Goal: Transaction & Acquisition: Book appointment/travel/reservation

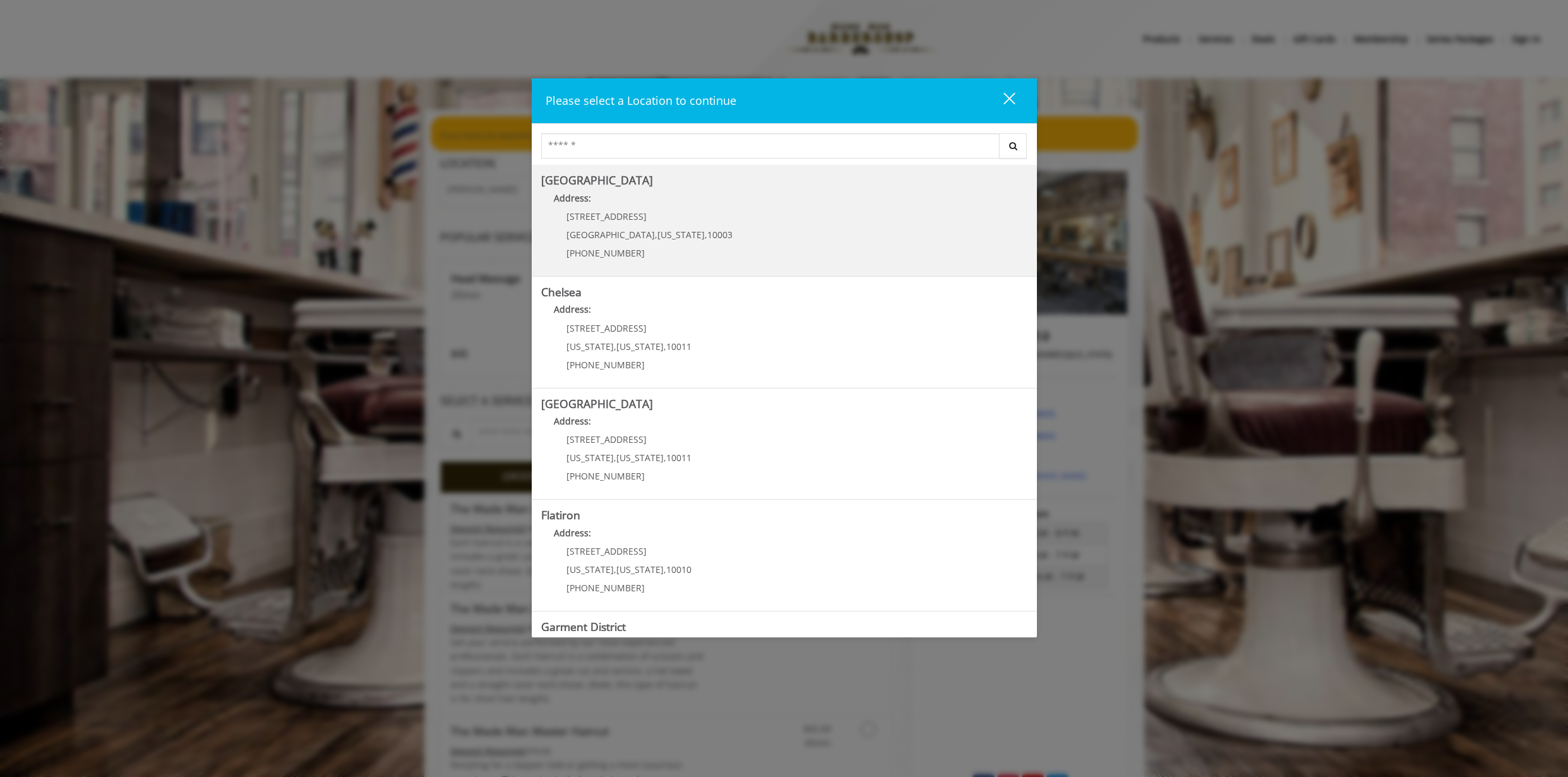
click at [632, 212] on p "60 E 8th St" at bounding box center [649, 217] width 166 height 10
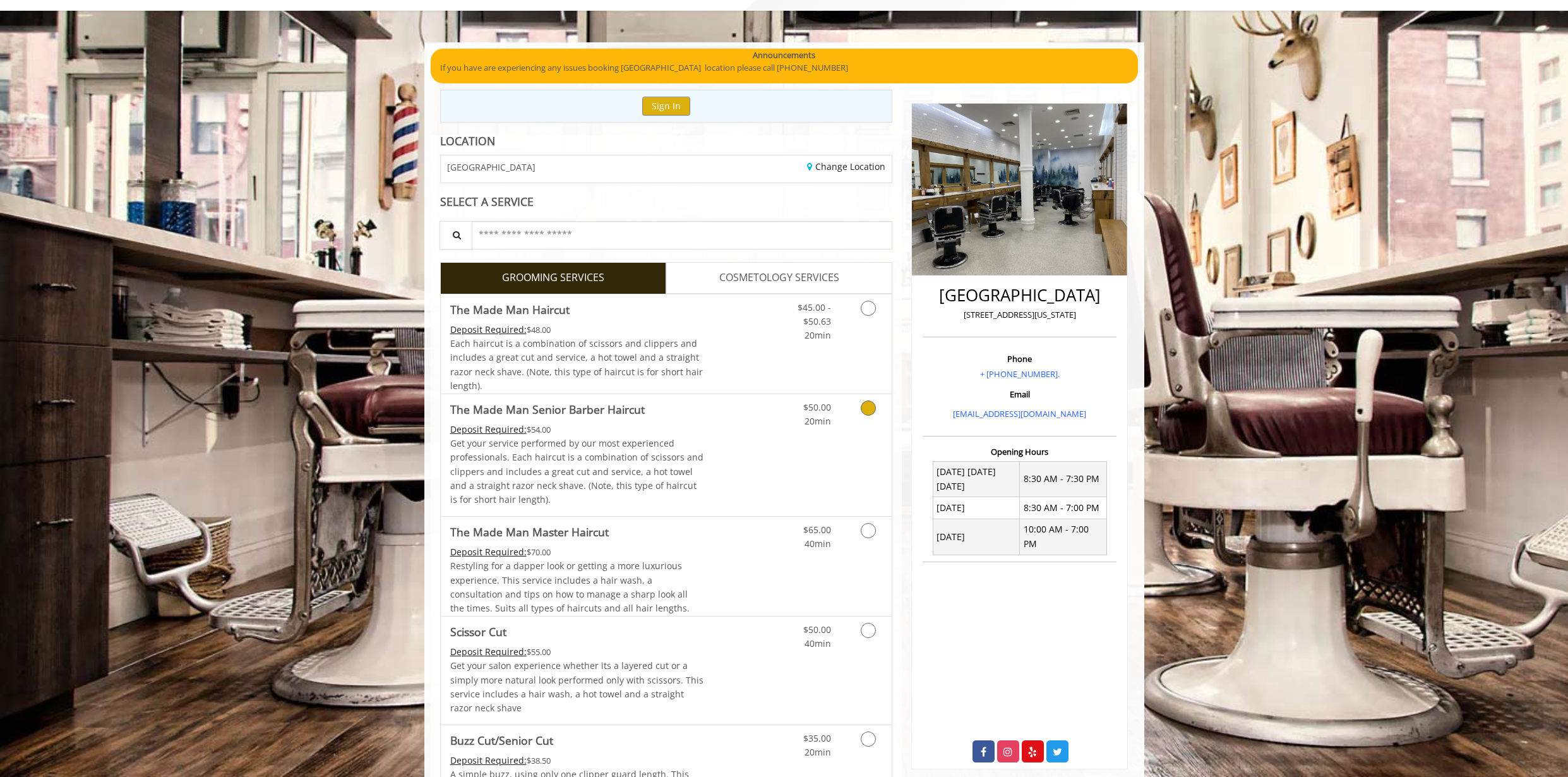
scroll to position [71, 0]
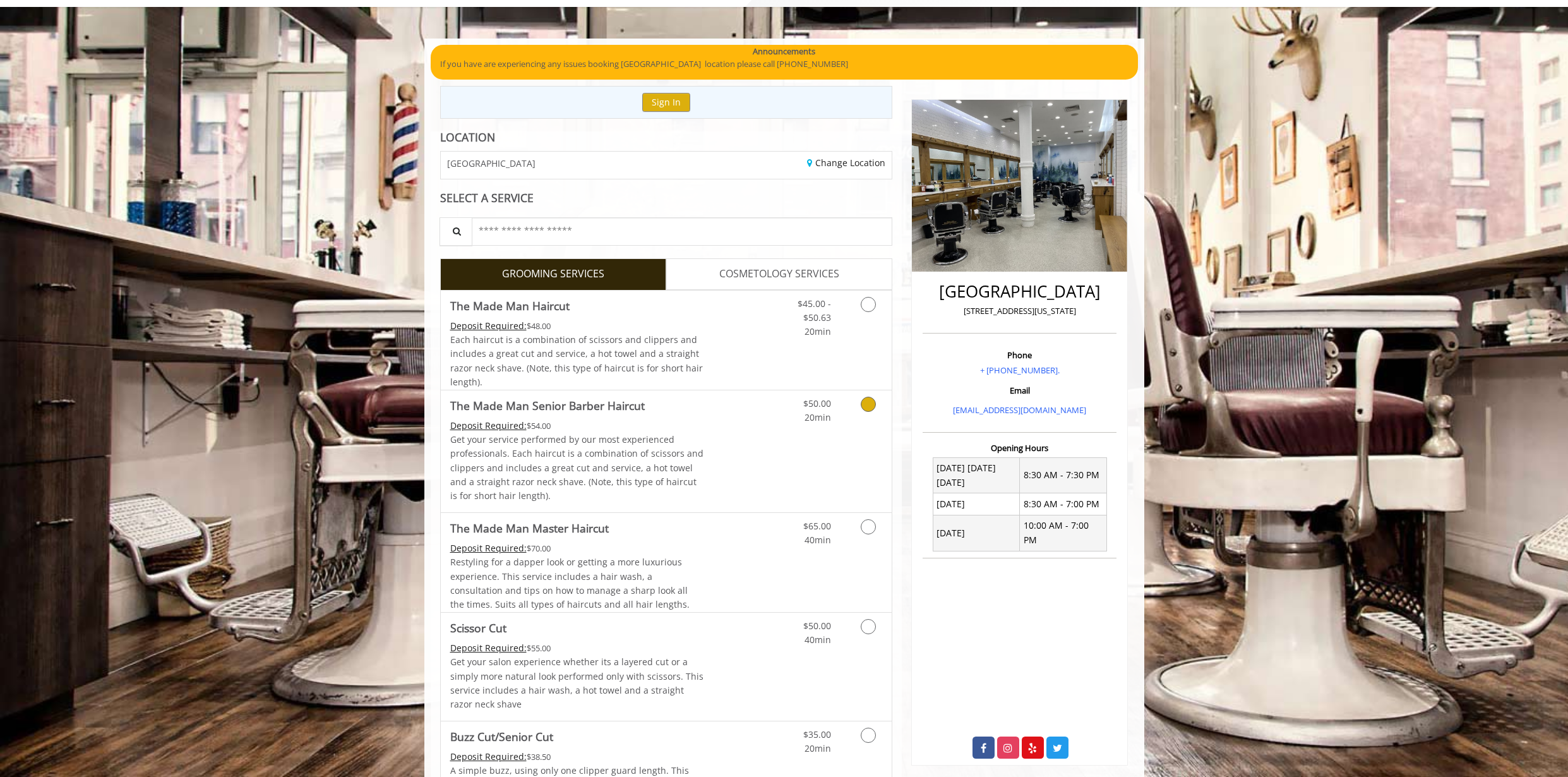
click at [878, 404] on link "Grooming services" at bounding box center [866, 408] width 32 height 35
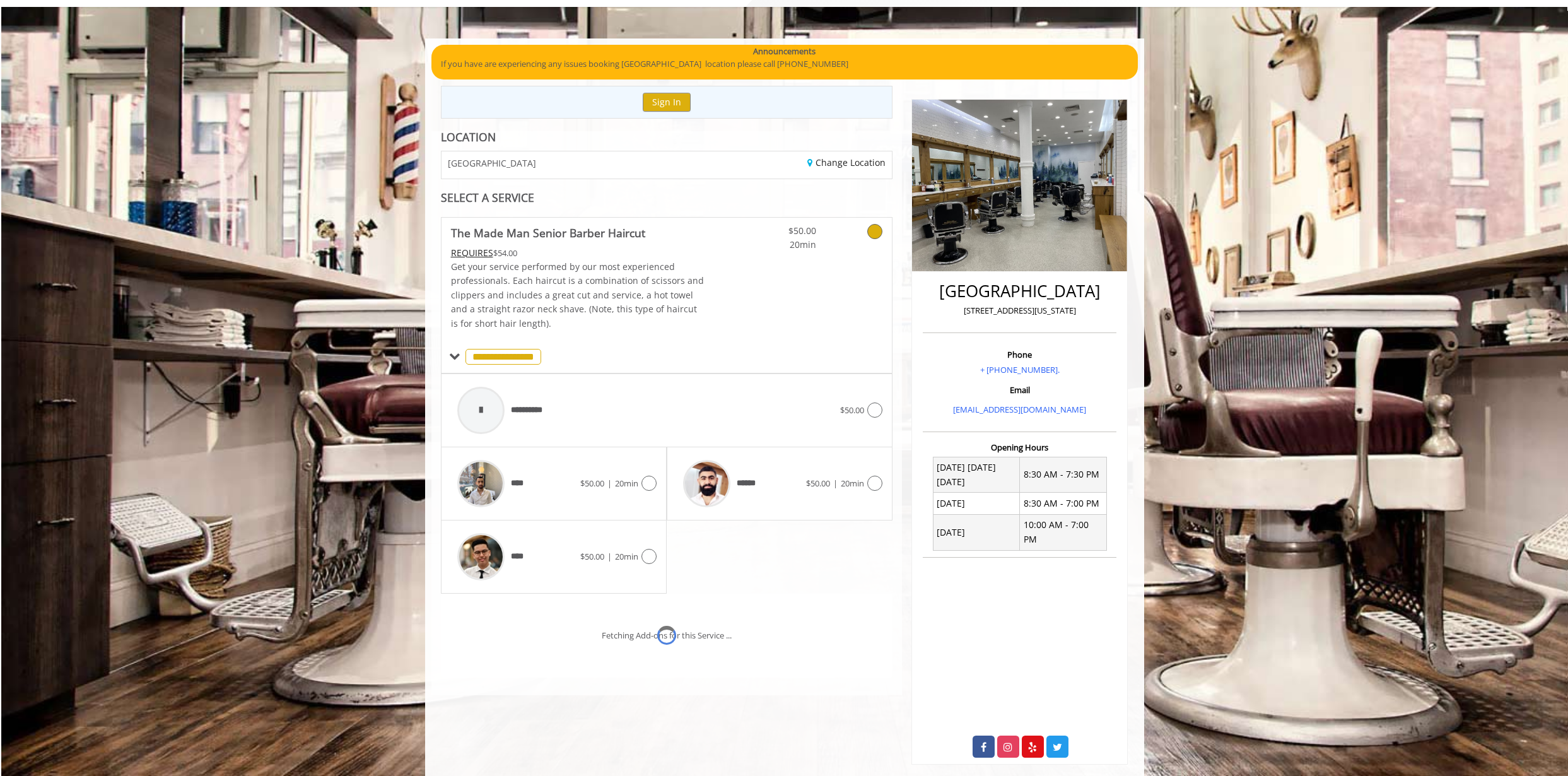
scroll to position [77, 0]
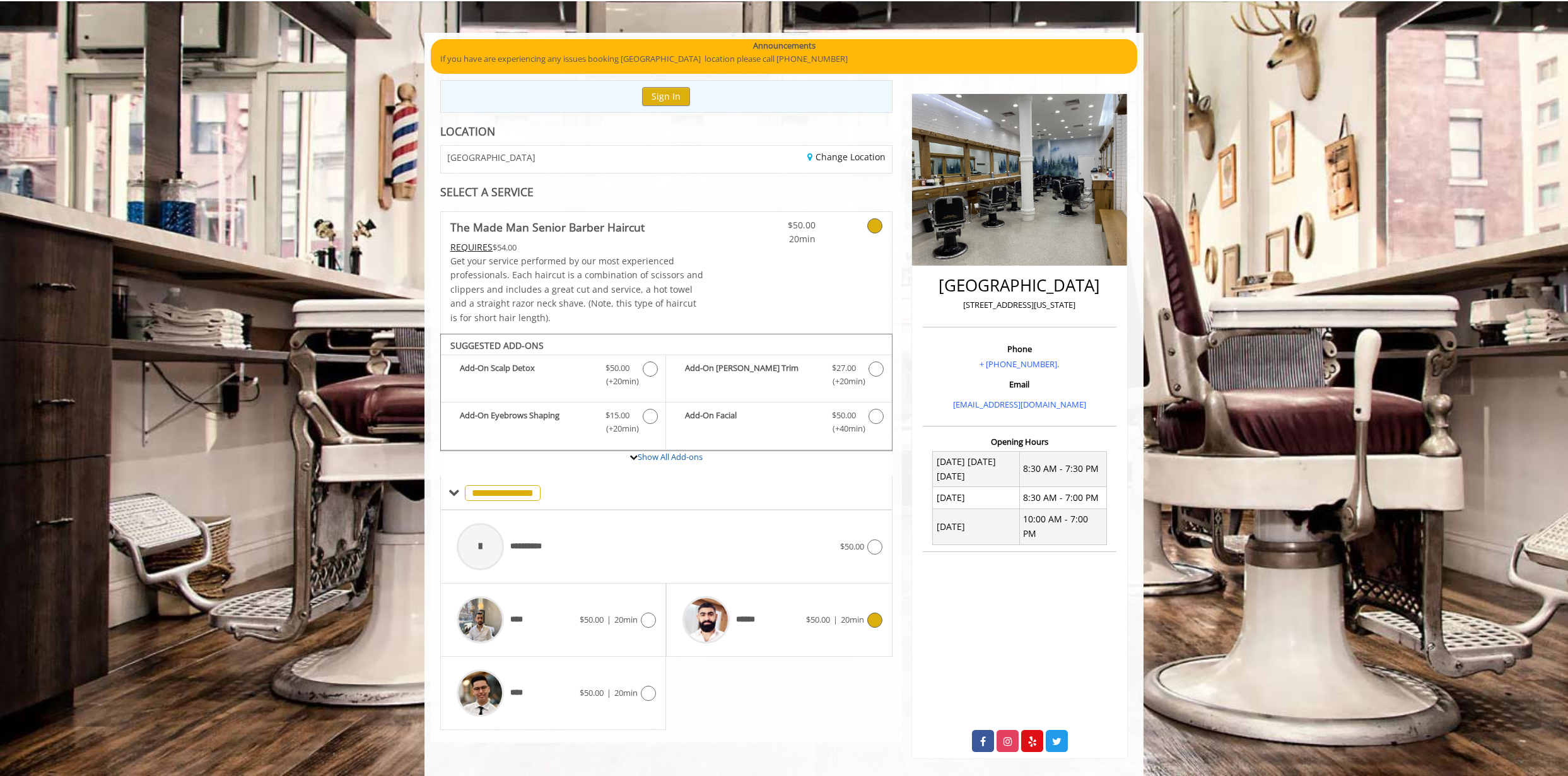
click at [863, 615] on span "20min" at bounding box center [852, 620] width 23 height 11
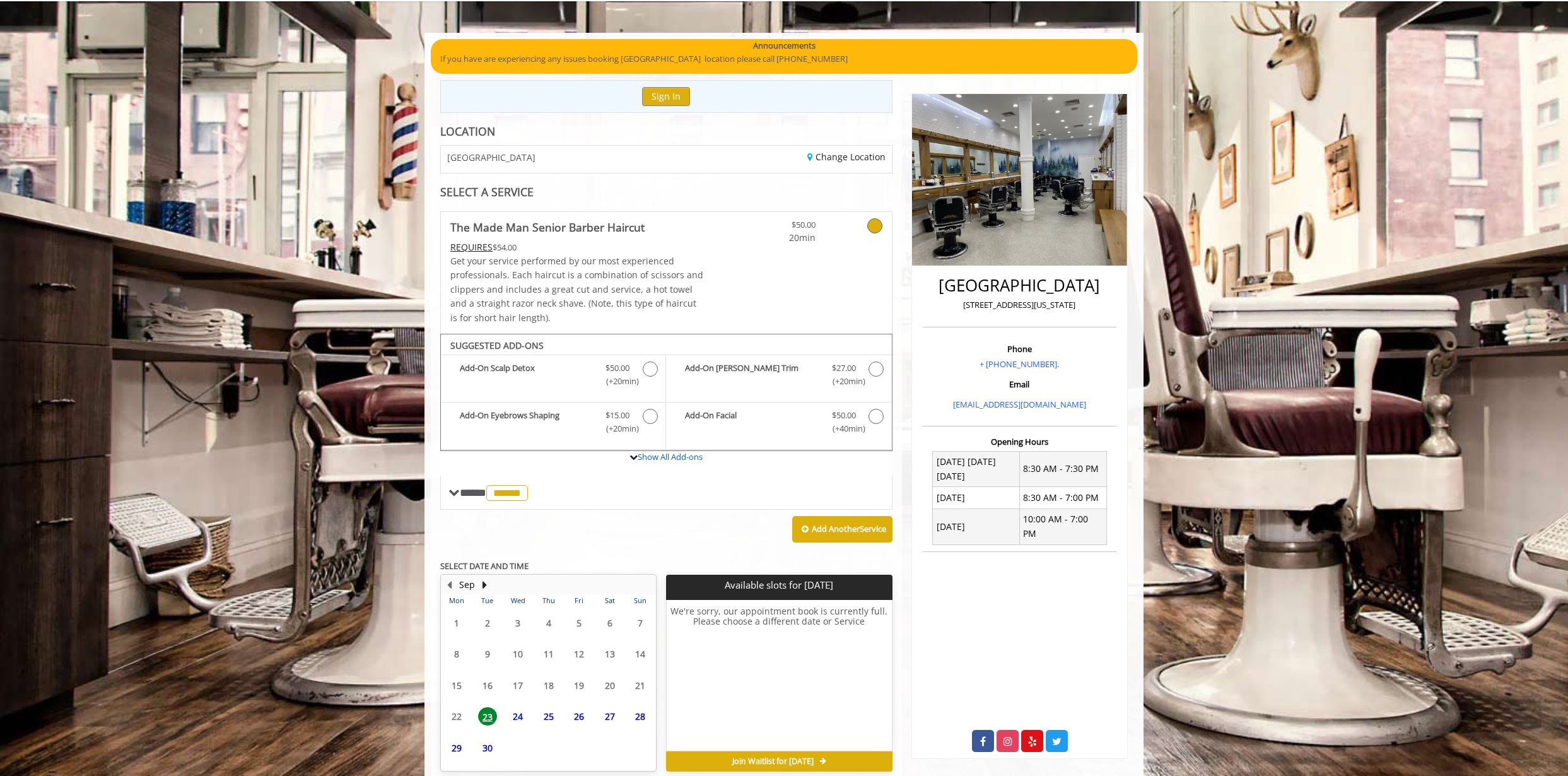
scroll to position [134, 0]
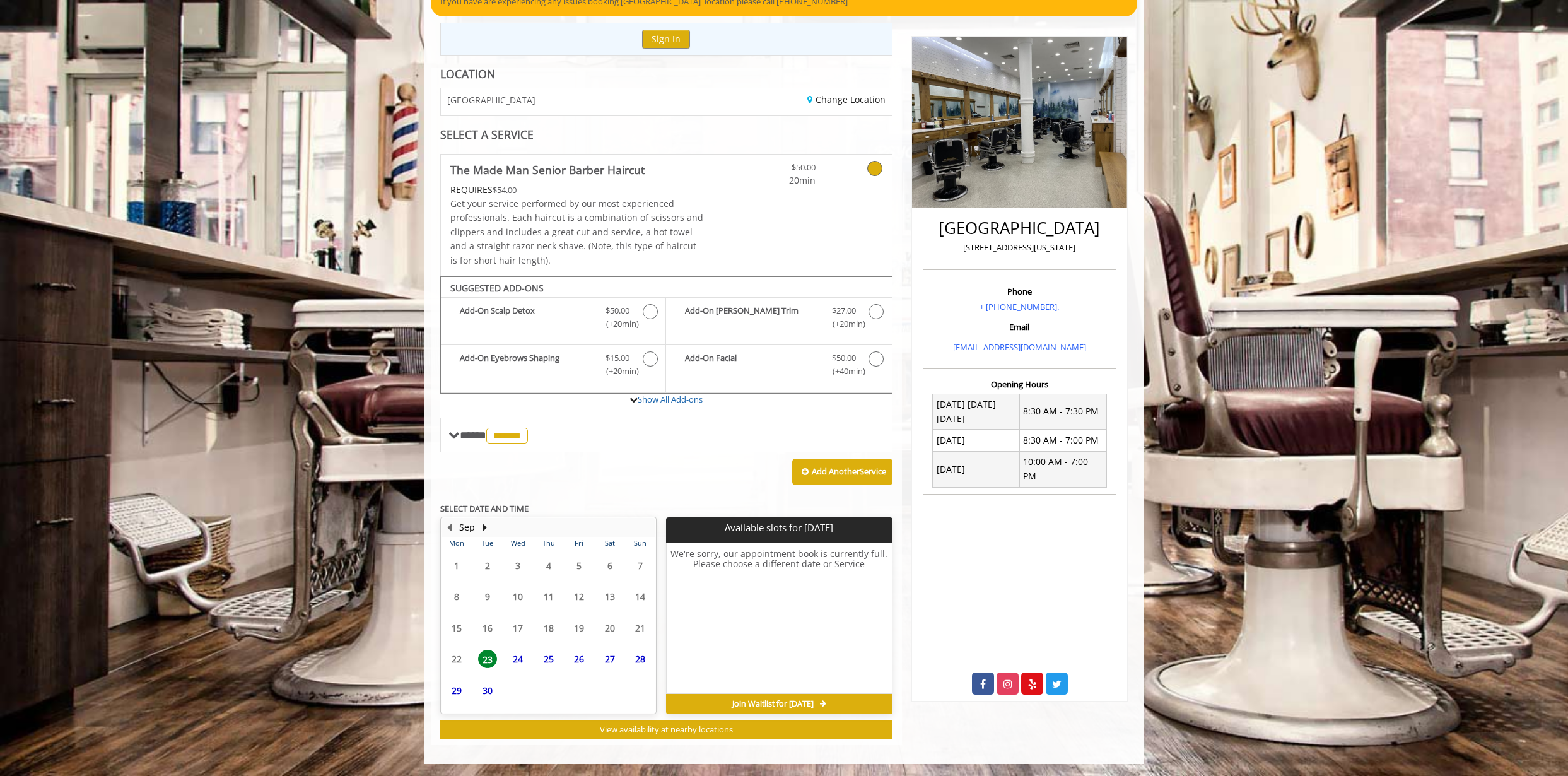
click at [513, 657] on span "24" at bounding box center [518, 659] width 19 height 18
click at [448, 437] on span at bounding box center [454, 435] width 11 height 11
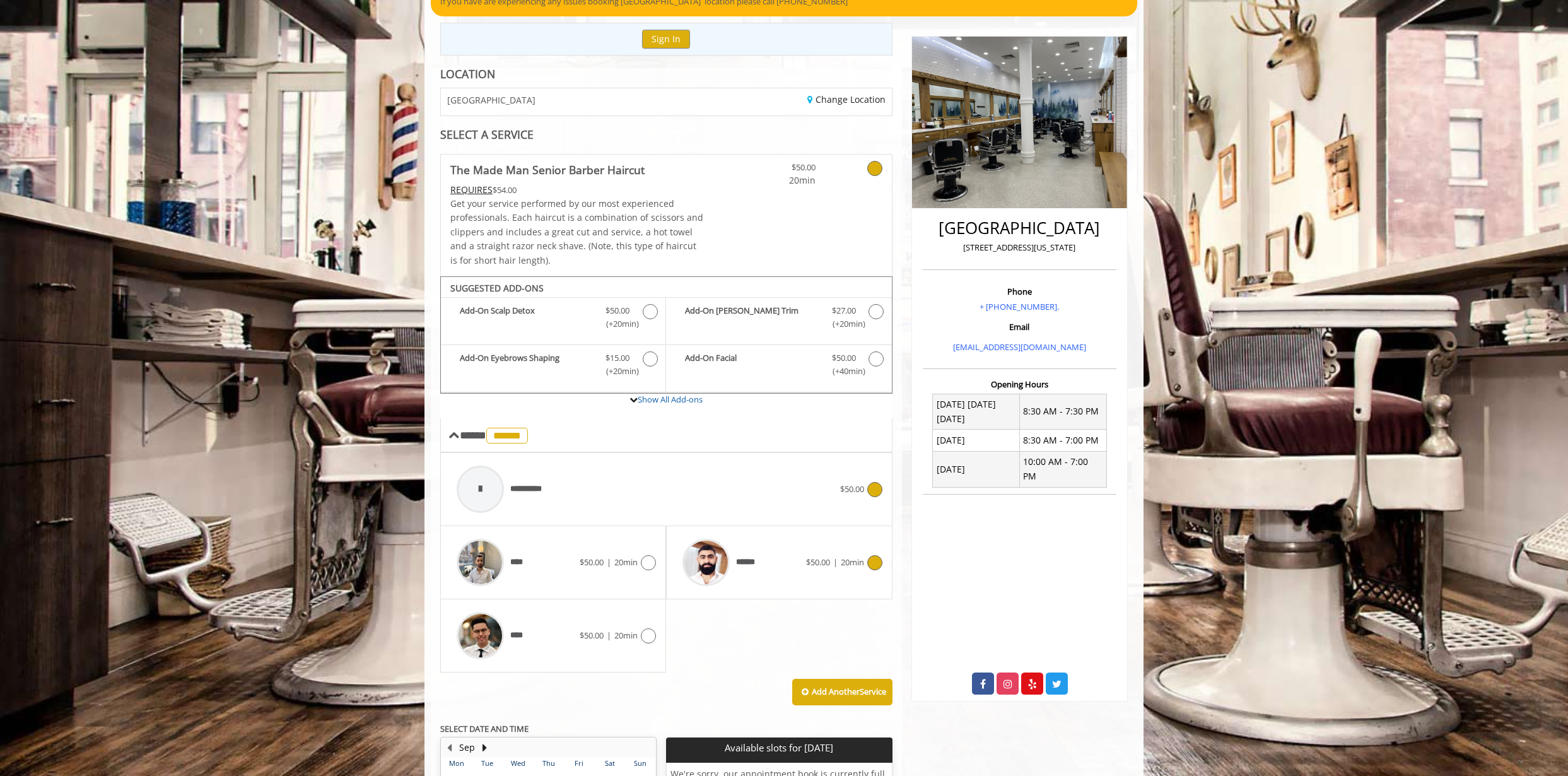
click at [848, 492] on span "$50.00" at bounding box center [852, 489] width 24 height 11
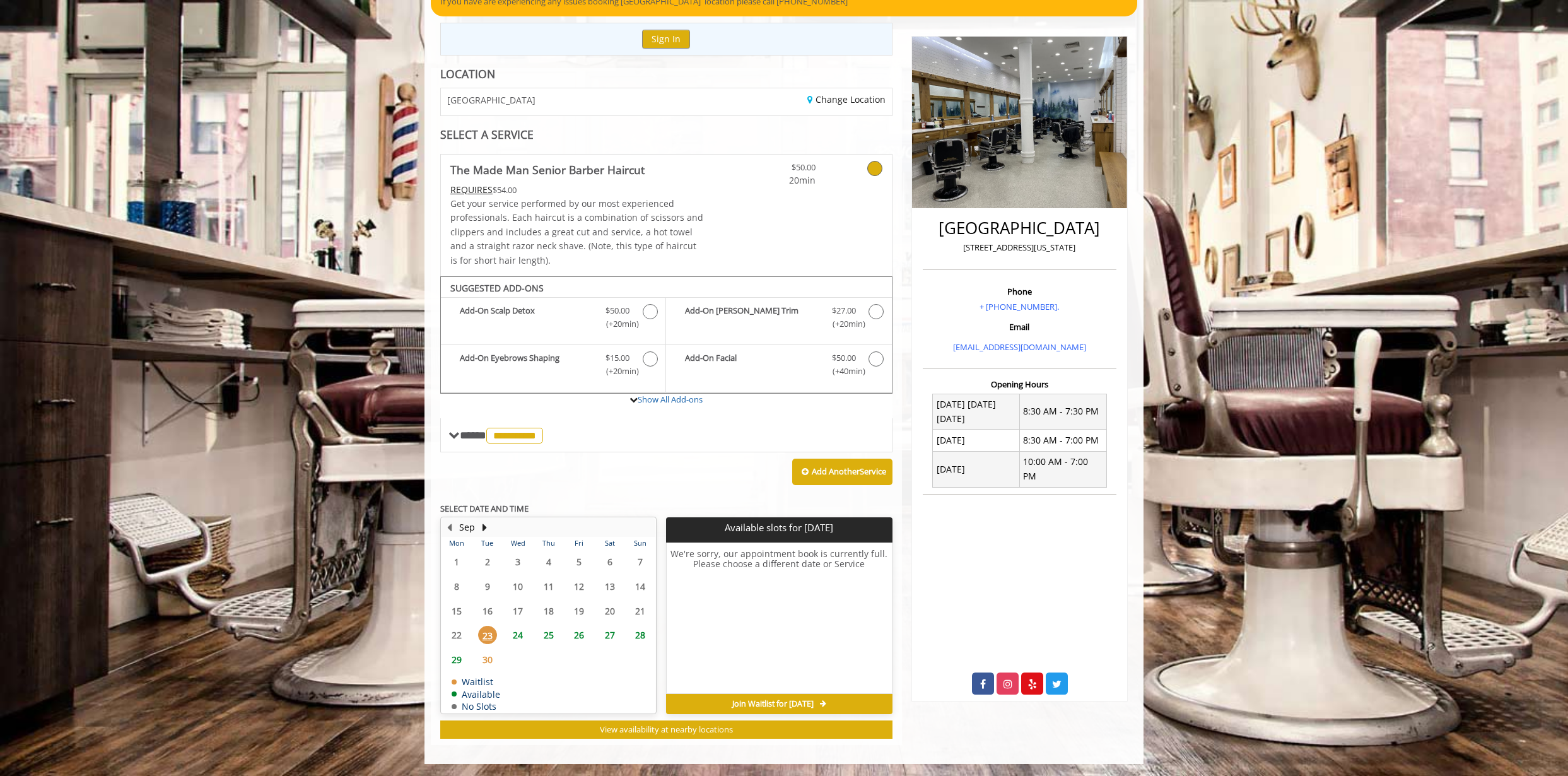
click at [519, 640] on span "24" at bounding box center [518, 635] width 19 height 18
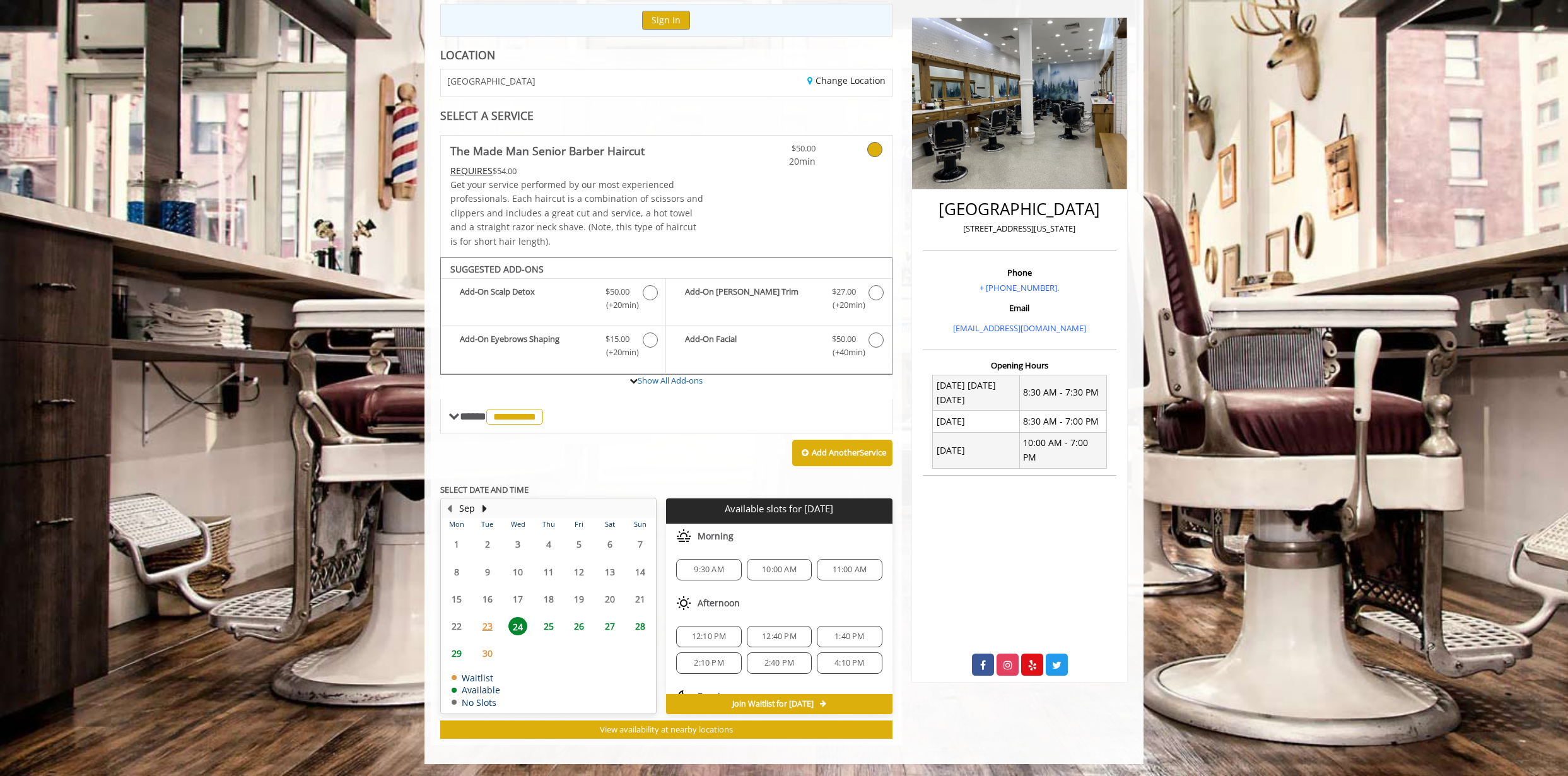
click at [833, 566] on span "11:00 AM" at bounding box center [850, 569] width 35 height 10
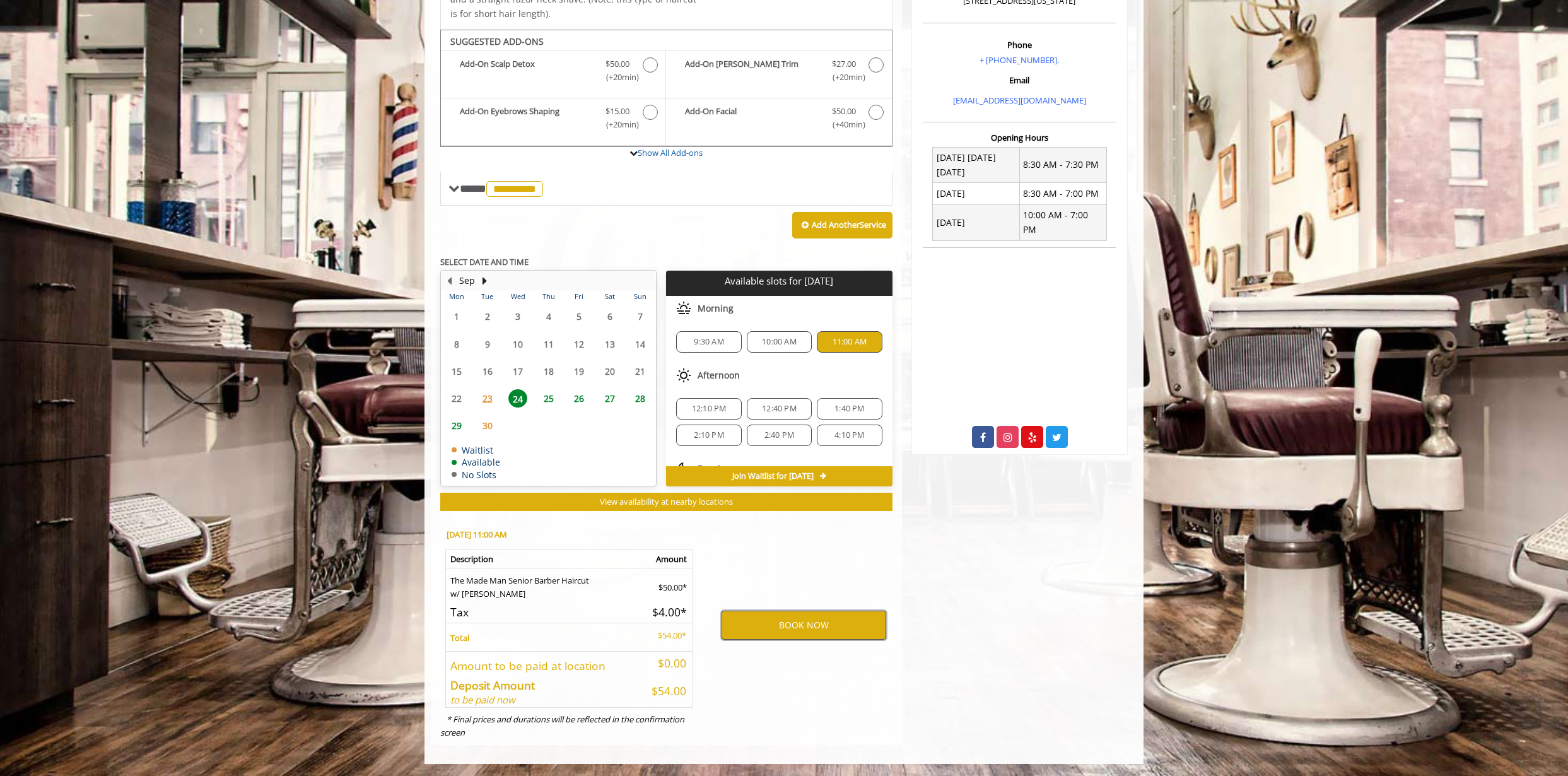
click at [828, 614] on button "BOOK NOW" at bounding box center [804, 625] width 165 height 29
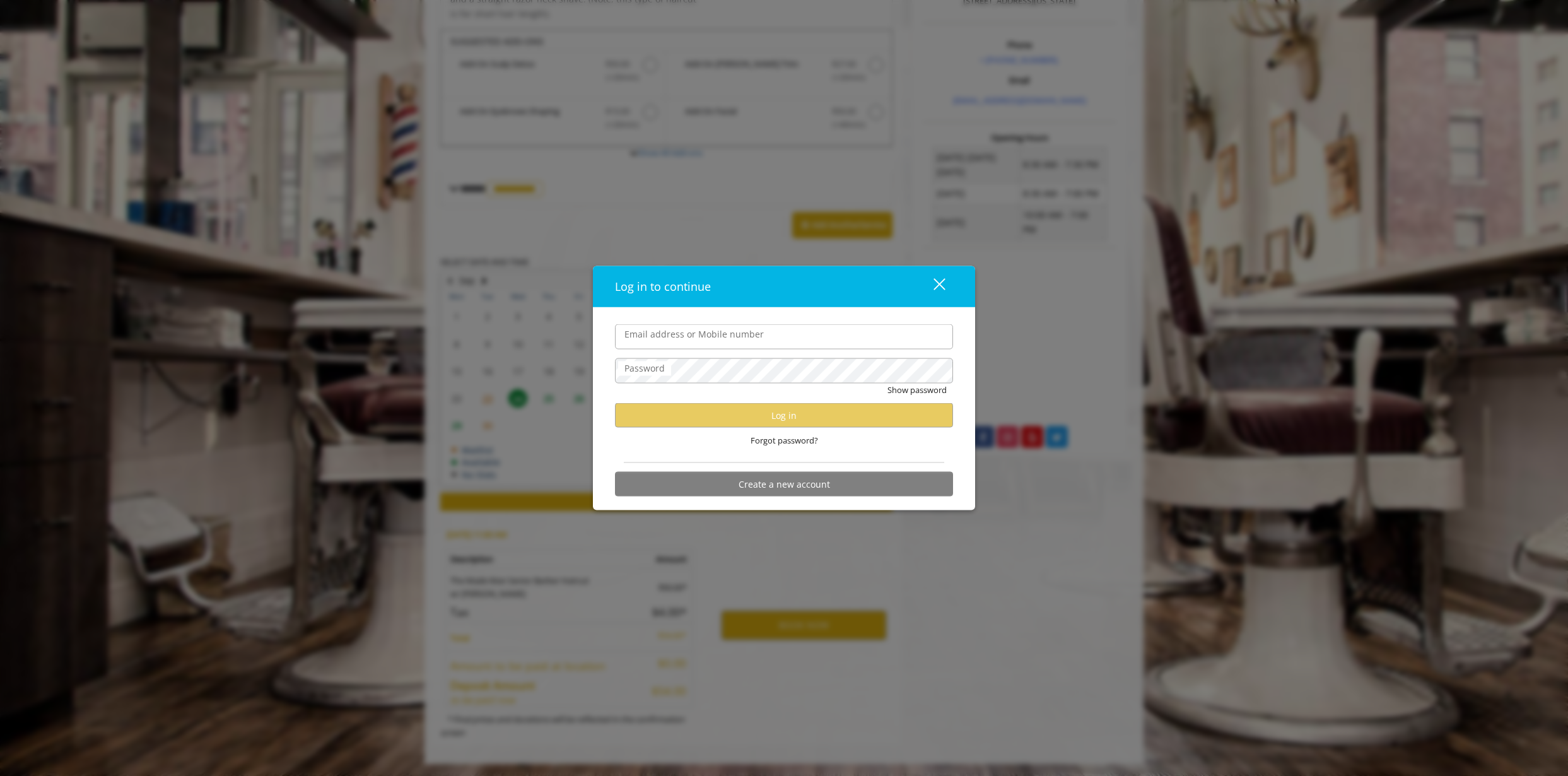
click at [660, 343] on input "Email address or Mobile number" at bounding box center [784, 337] width 338 height 25
type input "**********"
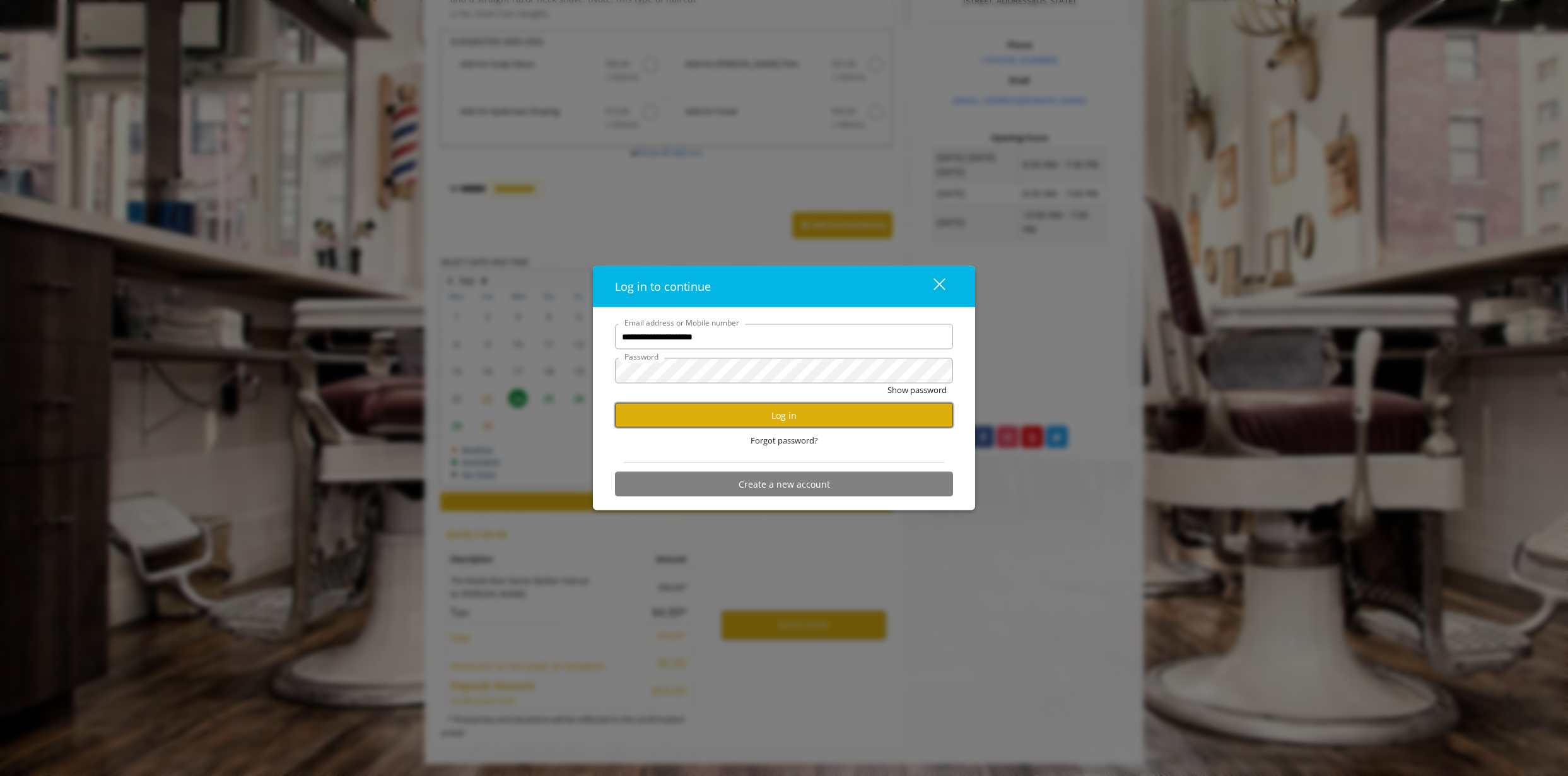
click at [690, 412] on button "Log in" at bounding box center [784, 415] width 338 height 24
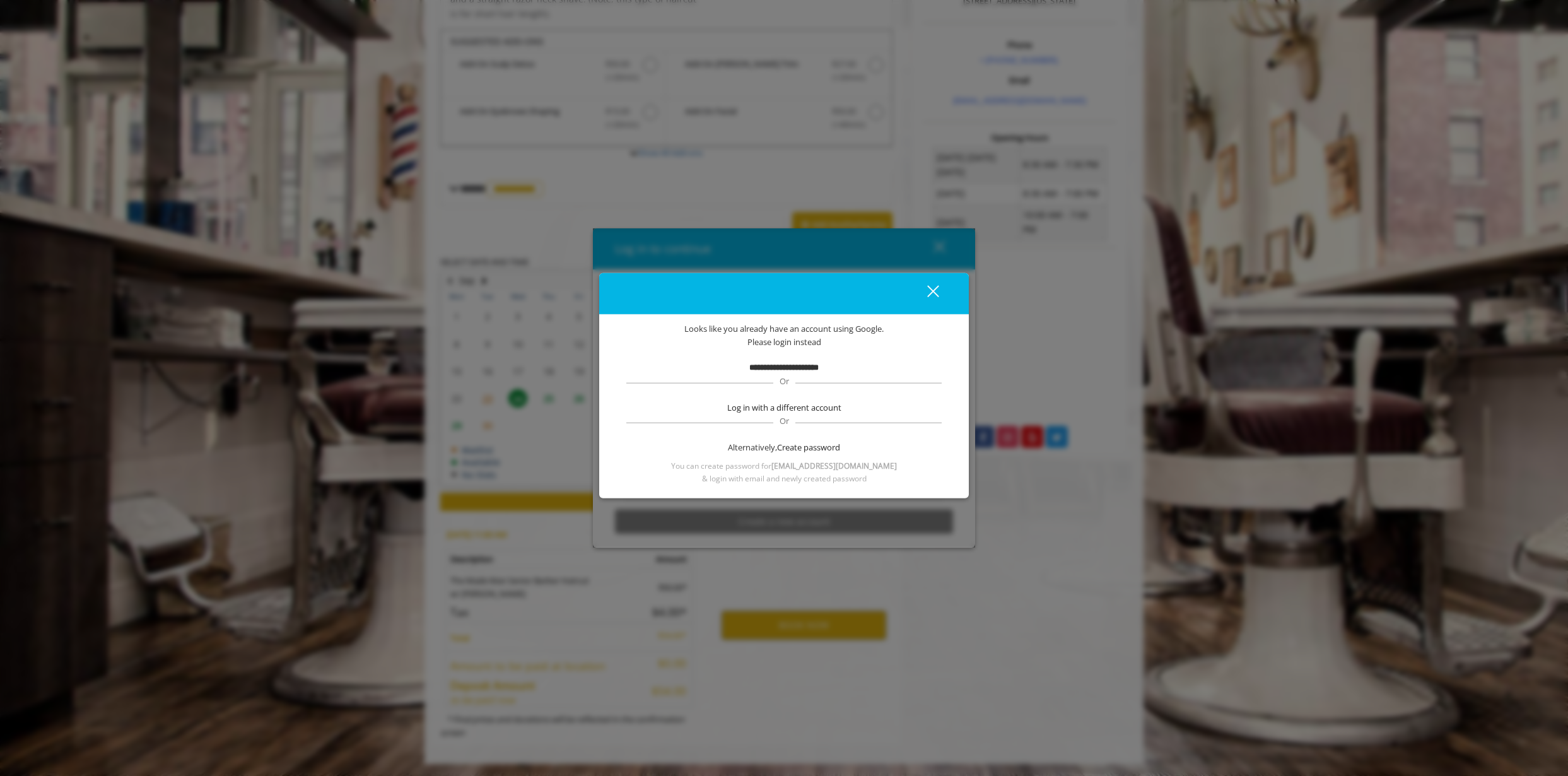
click at [935, 289] on div "close dialog" at bounding box center [932, 291] width 12 height 12
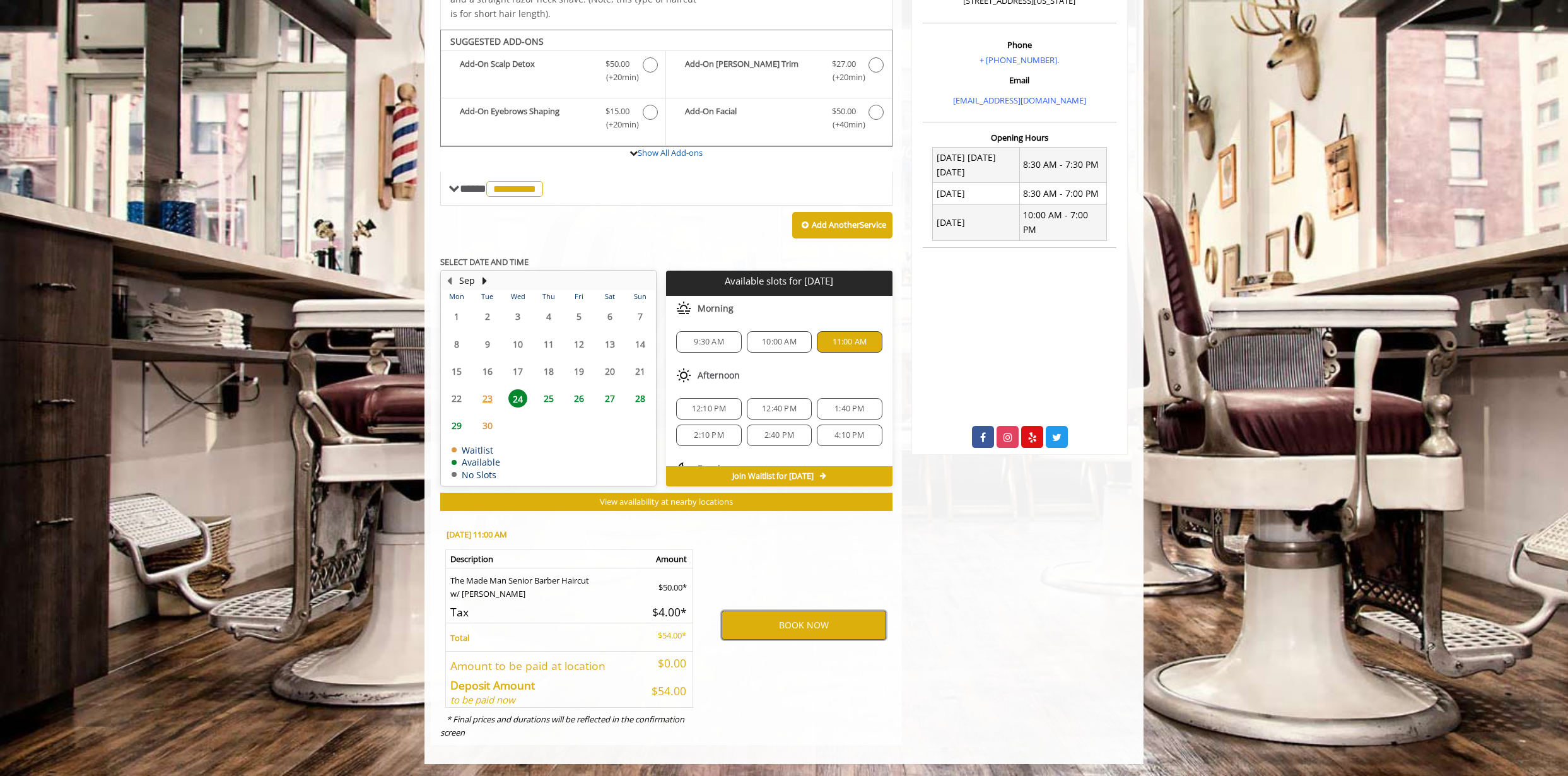
click at [823, 628] on button "BOOK NOW" at bounding box center [804, 625] width 165 height 29
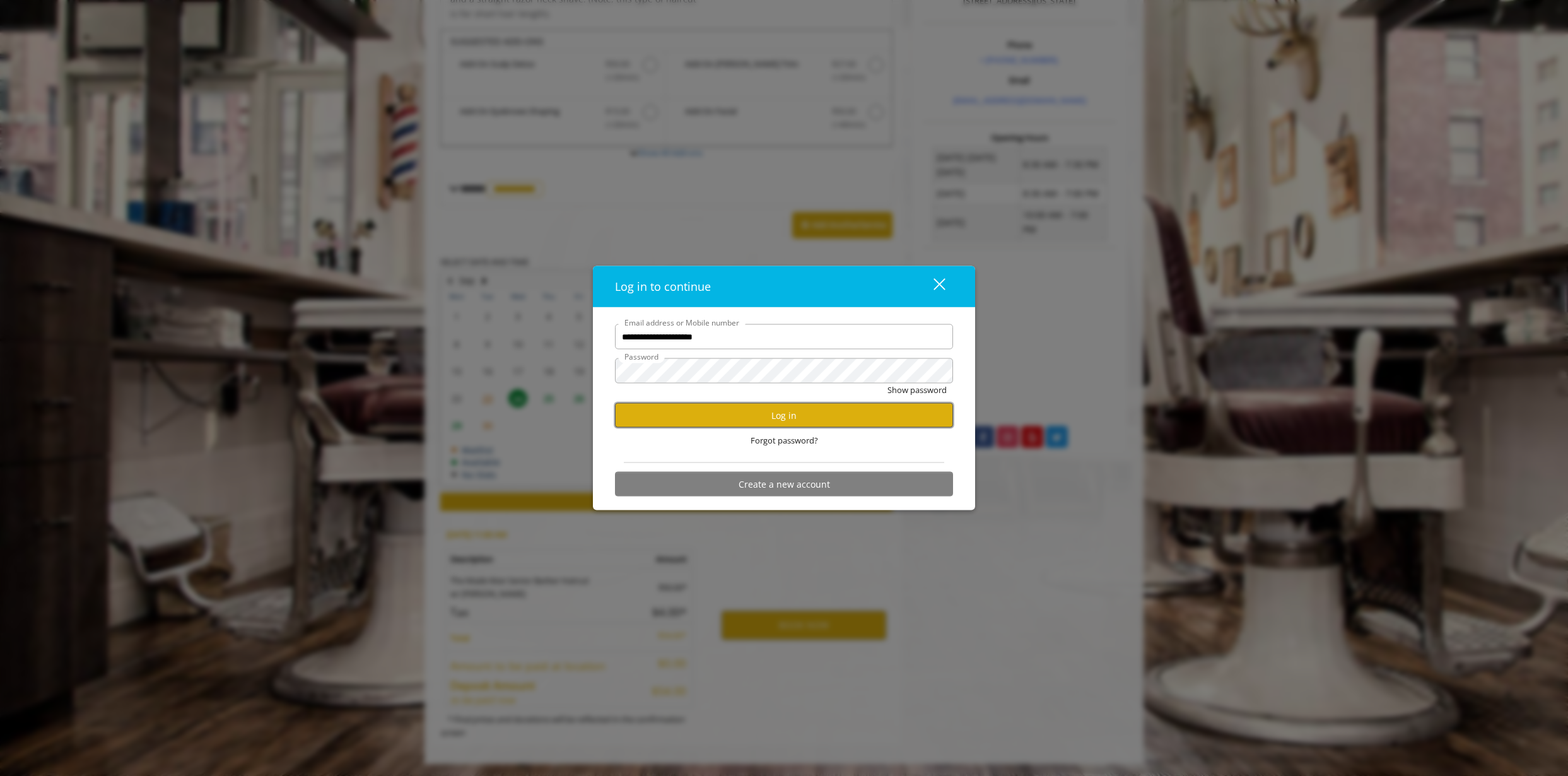
click at [737, 418] on button "Log in" at bounding box center [784, 415] width 338 height 24
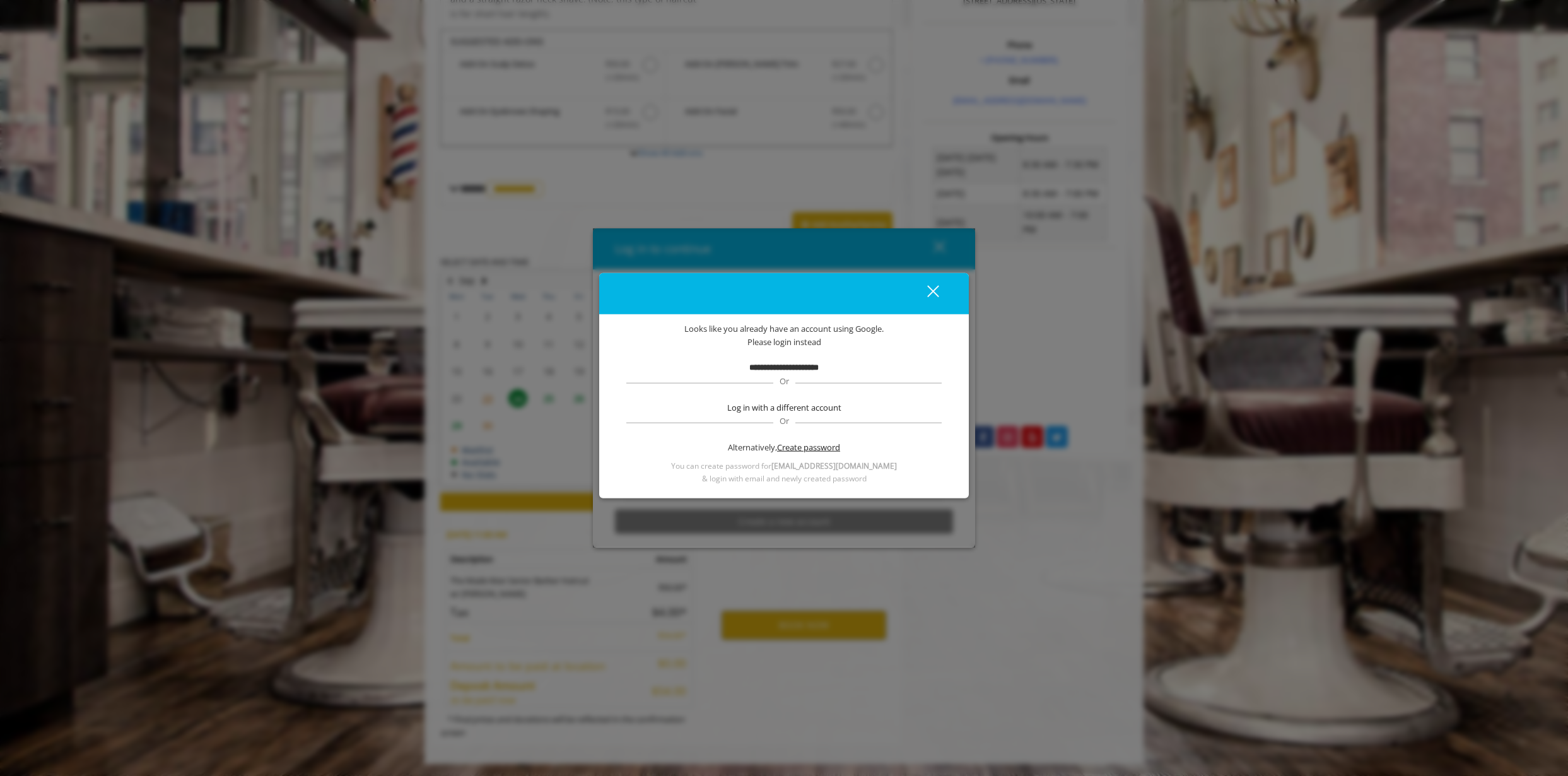
click at [802, 447] on span "Create password" at bounding box center [809, 446] width 63 height 13
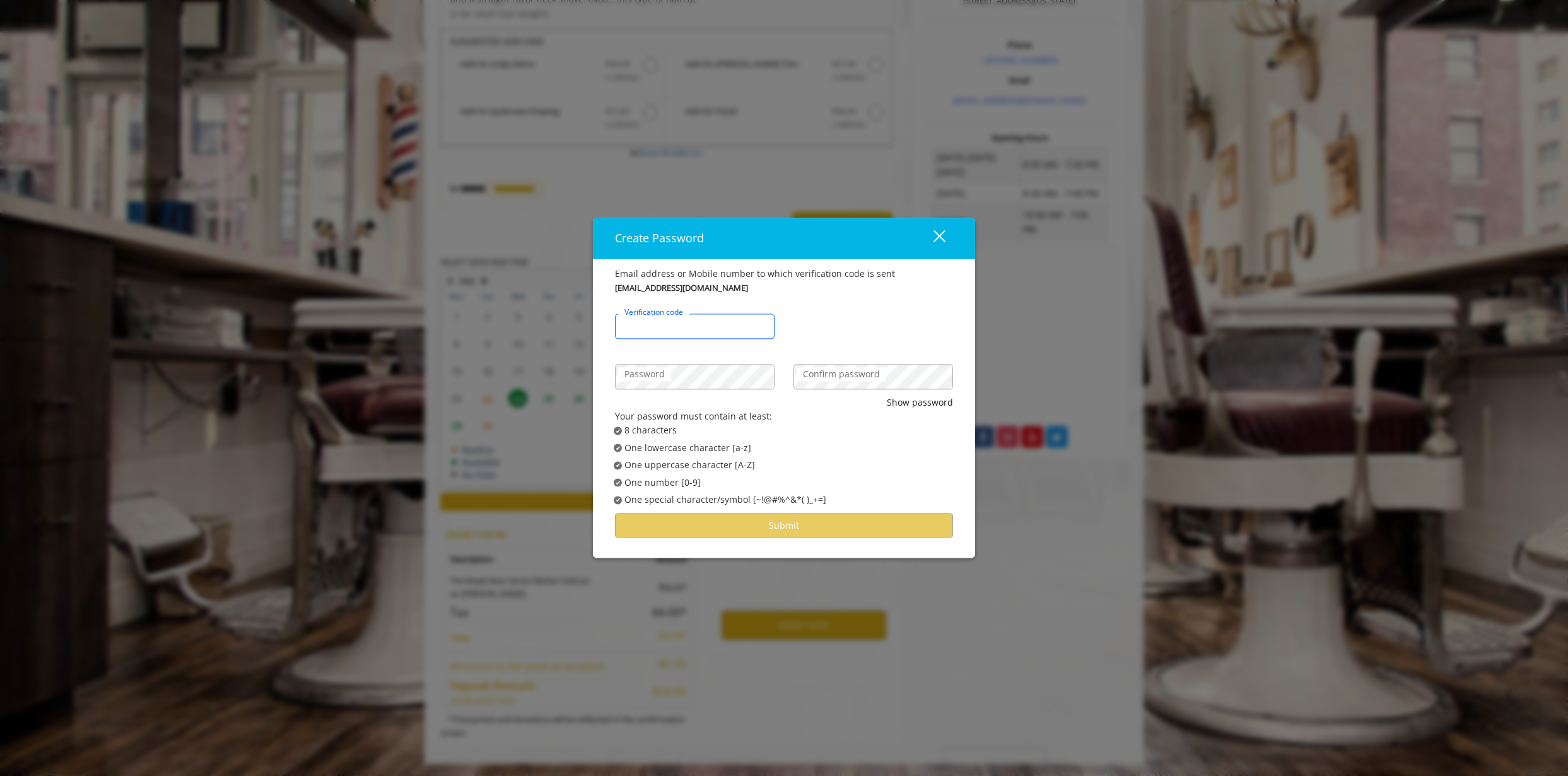
click at [650, 330] on input "Verification code" at bounding box center [694, 326] width 159 height 25
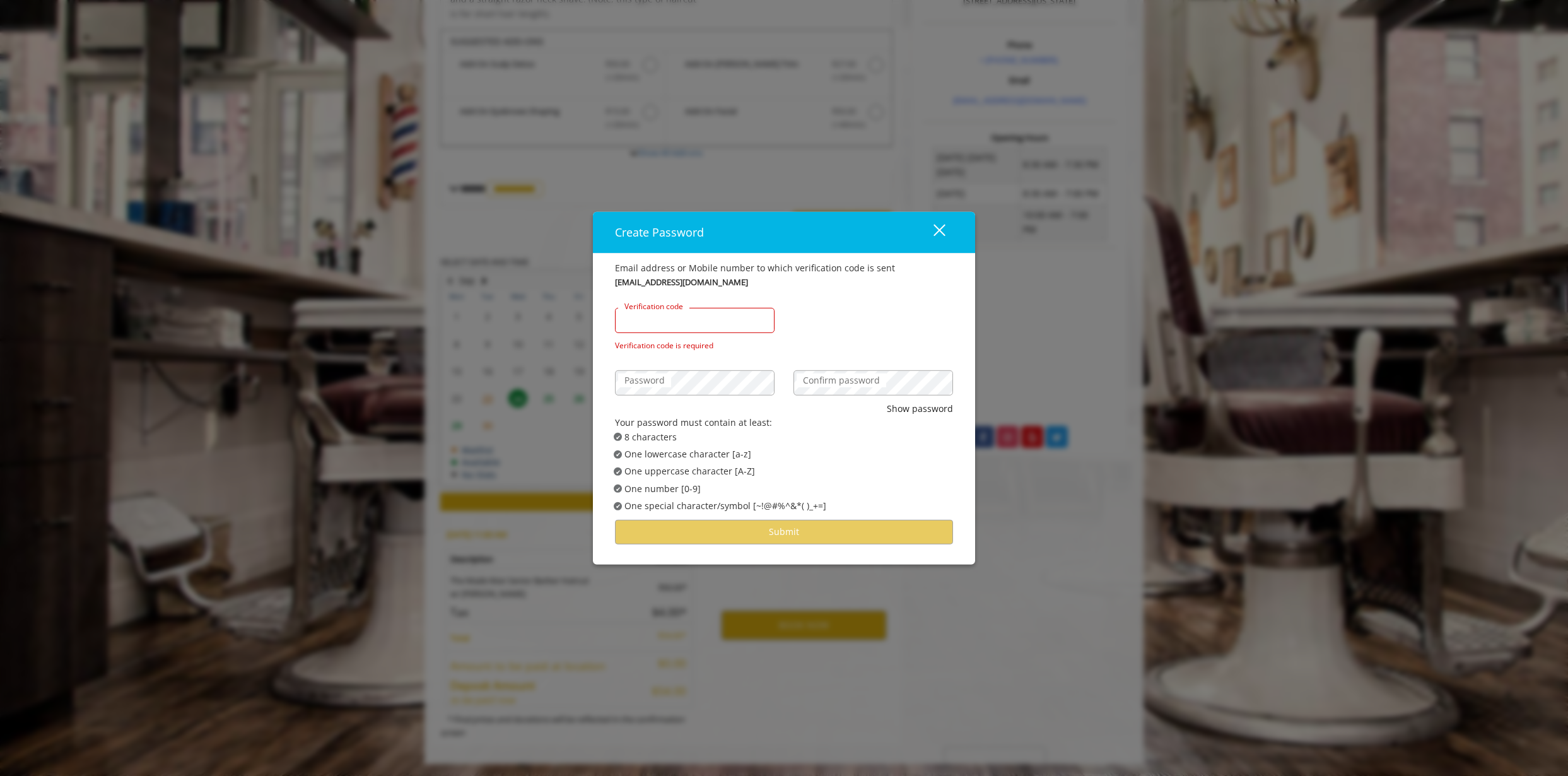
type input "*"
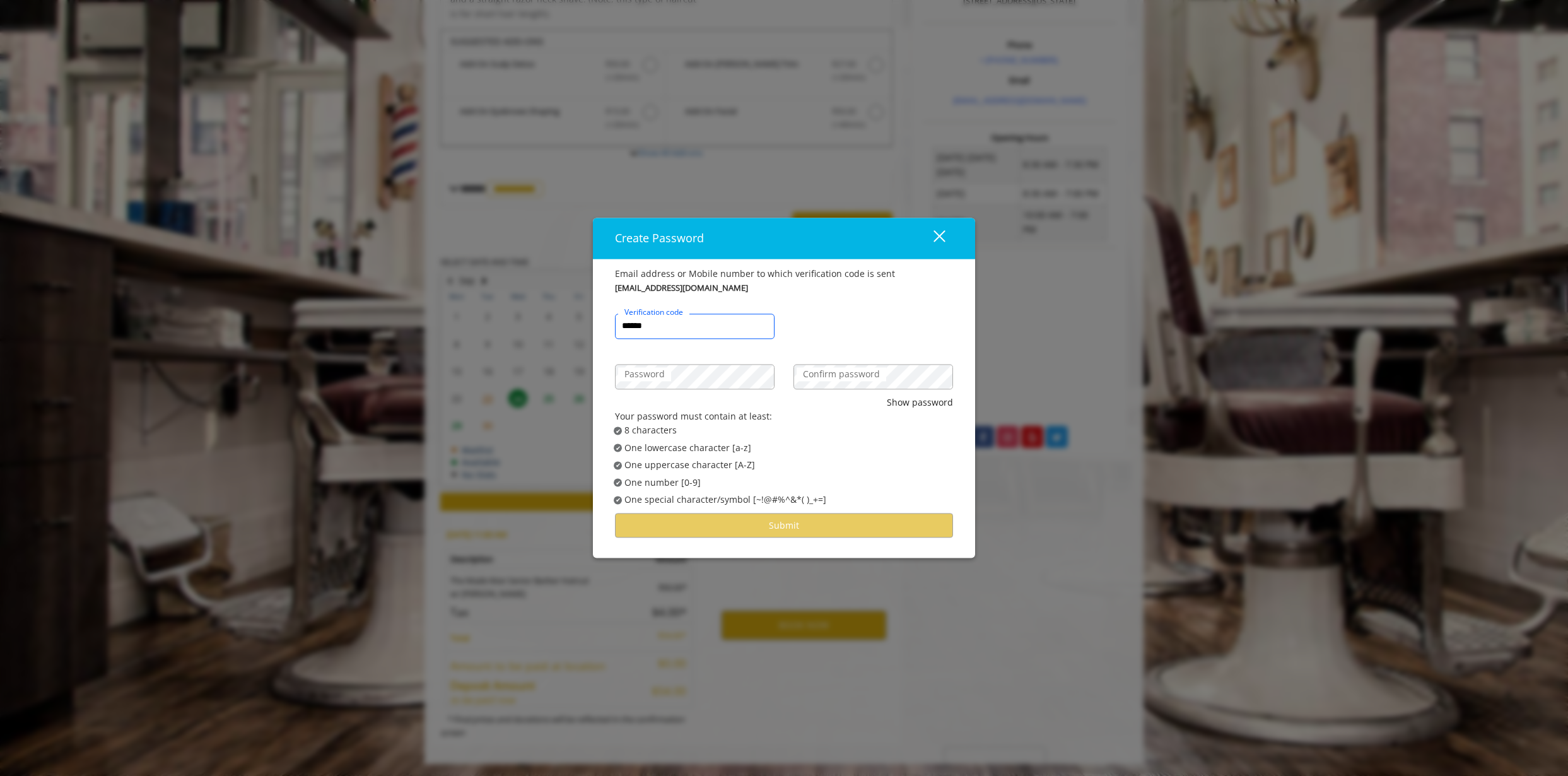
type input "******"
click at [807, 376] on label "Confirm password" at bounding box center [842, 374] width 89 height 14
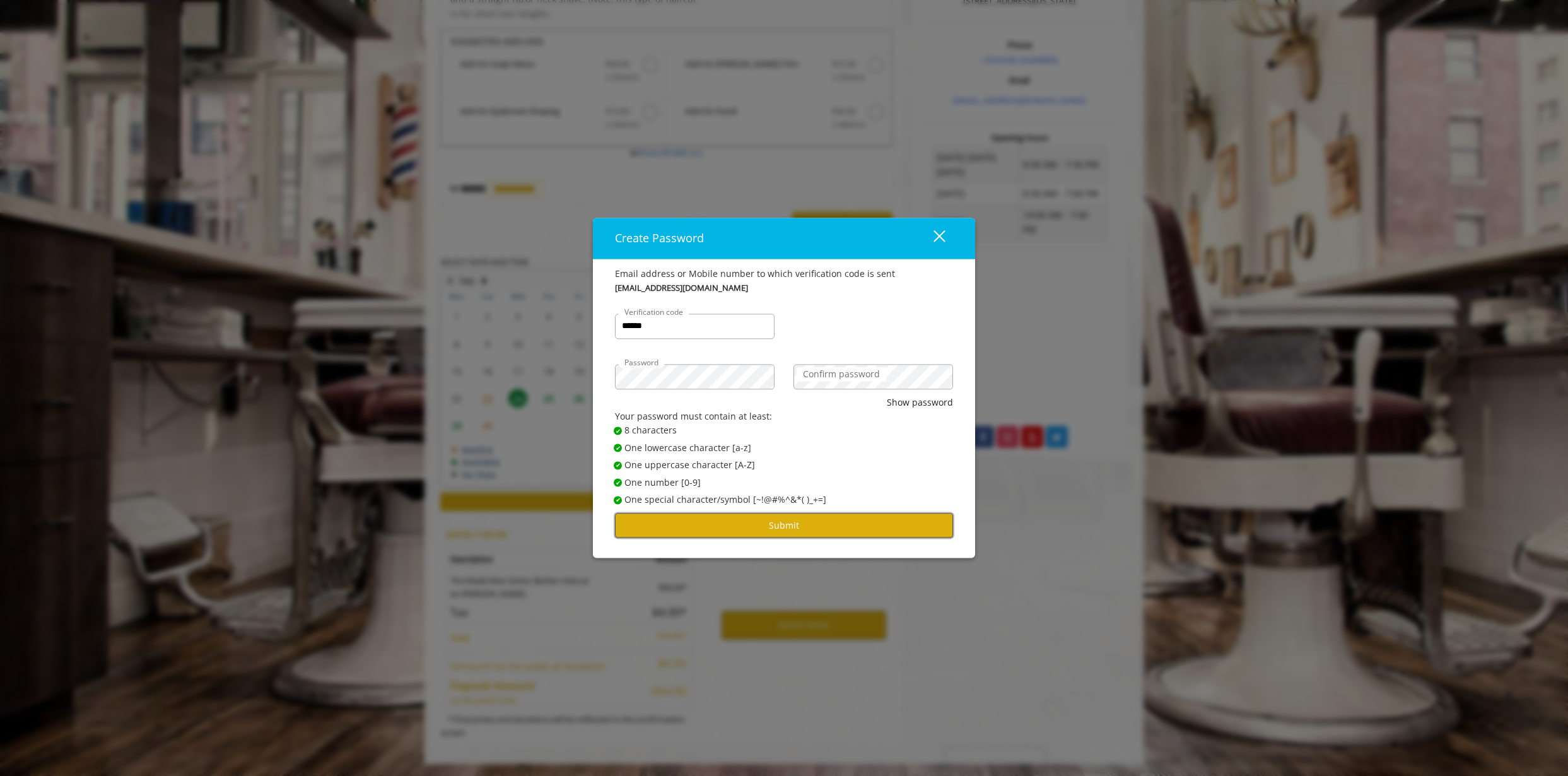
click at [819, 529] on button "Submit" at bounding box center [784, 525] width 338 height 24
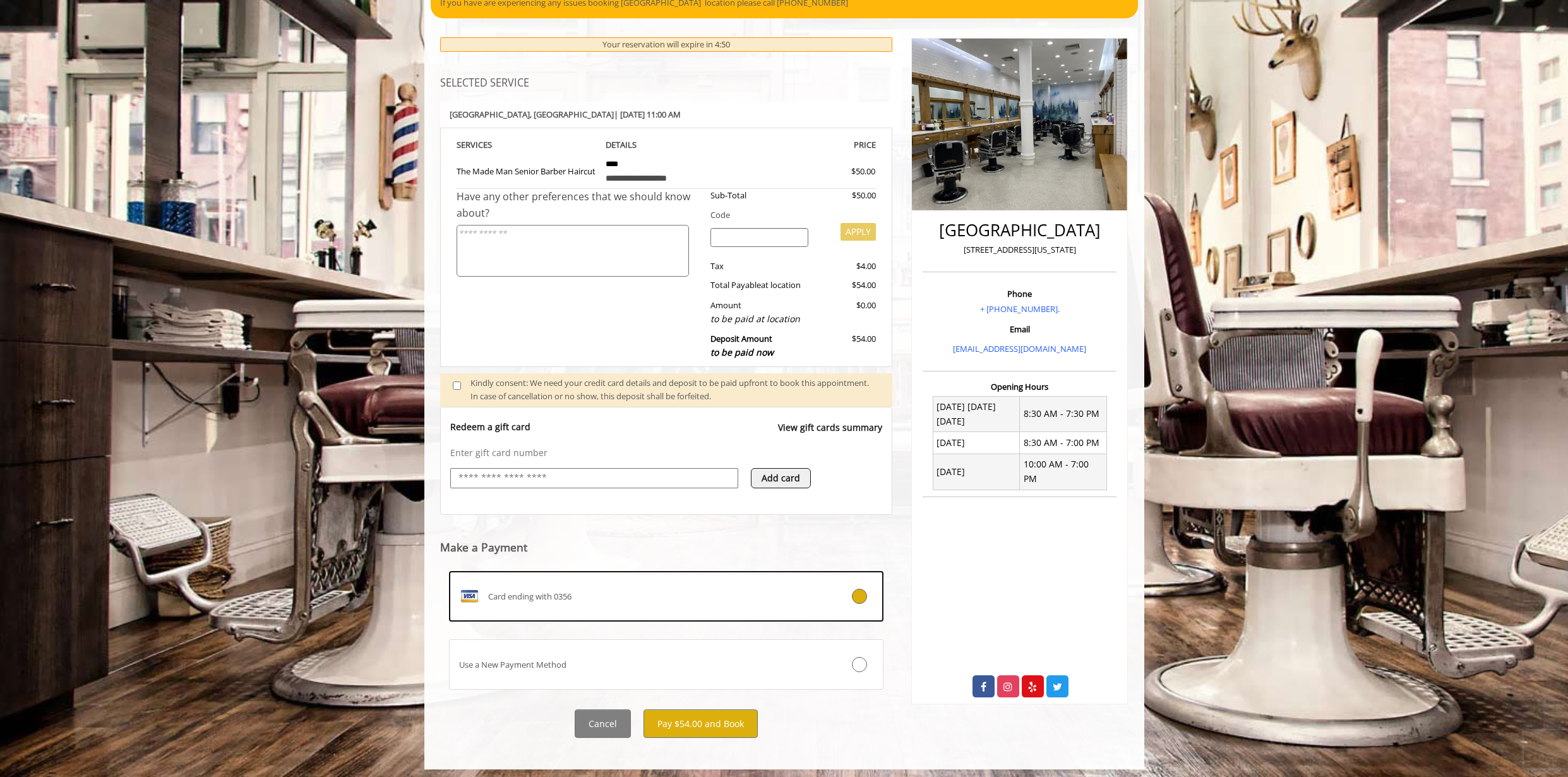
scroll to position [138, 0]
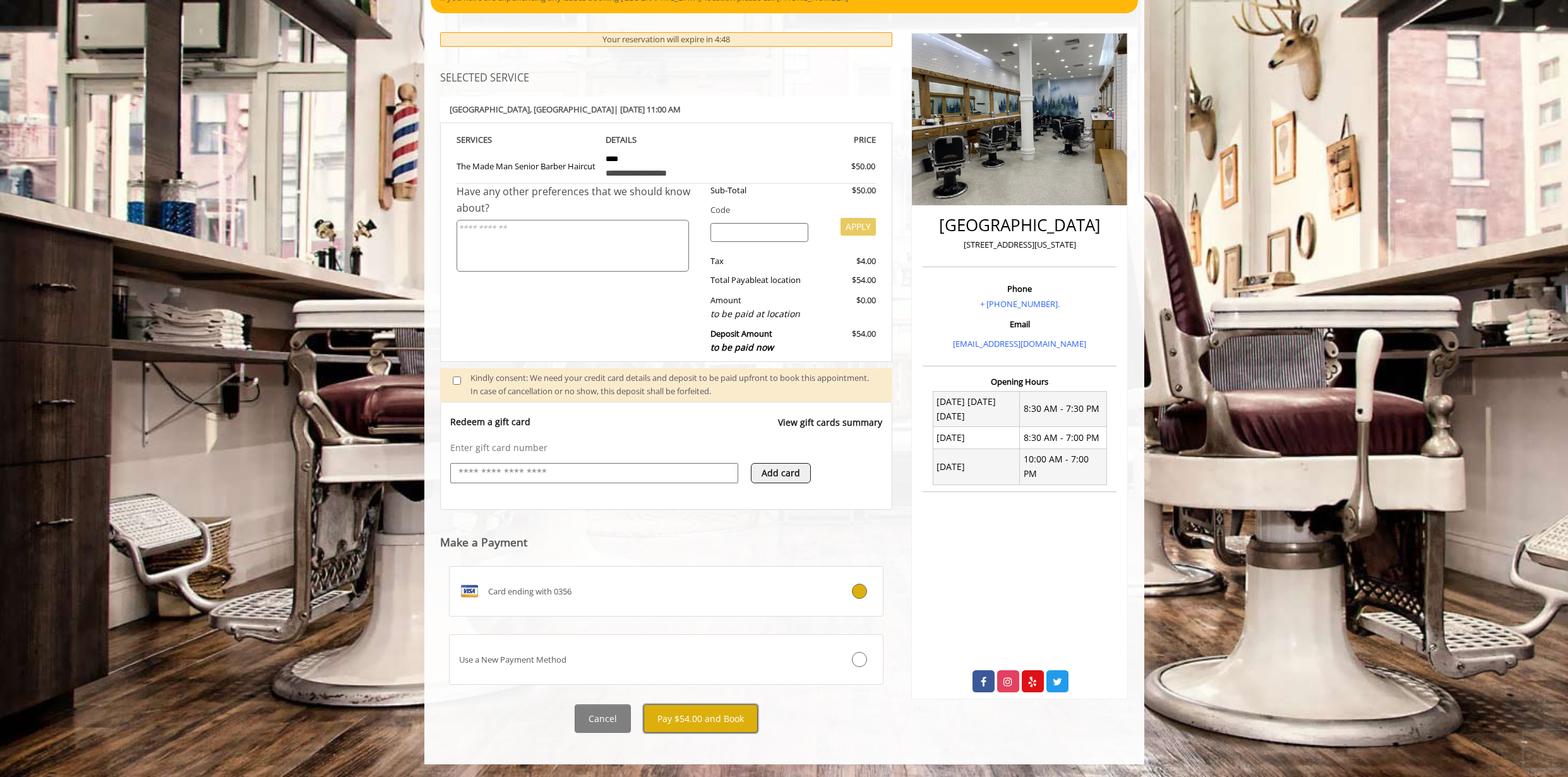
click at [686, 718] on button "Pay $54.00 and Book" at bounding box center [700, 718] width 114 height 29
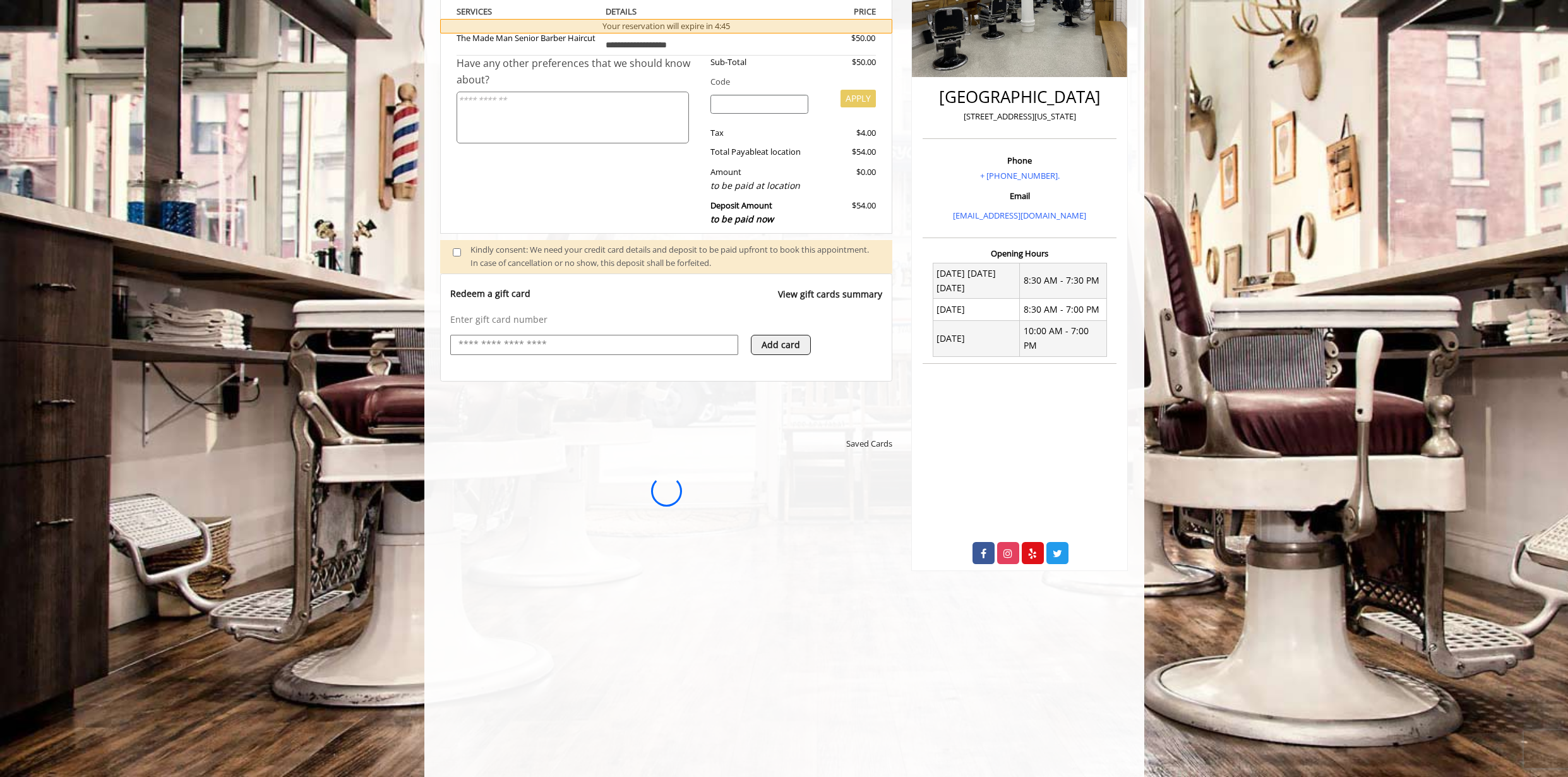
scroll to position [326, 0]
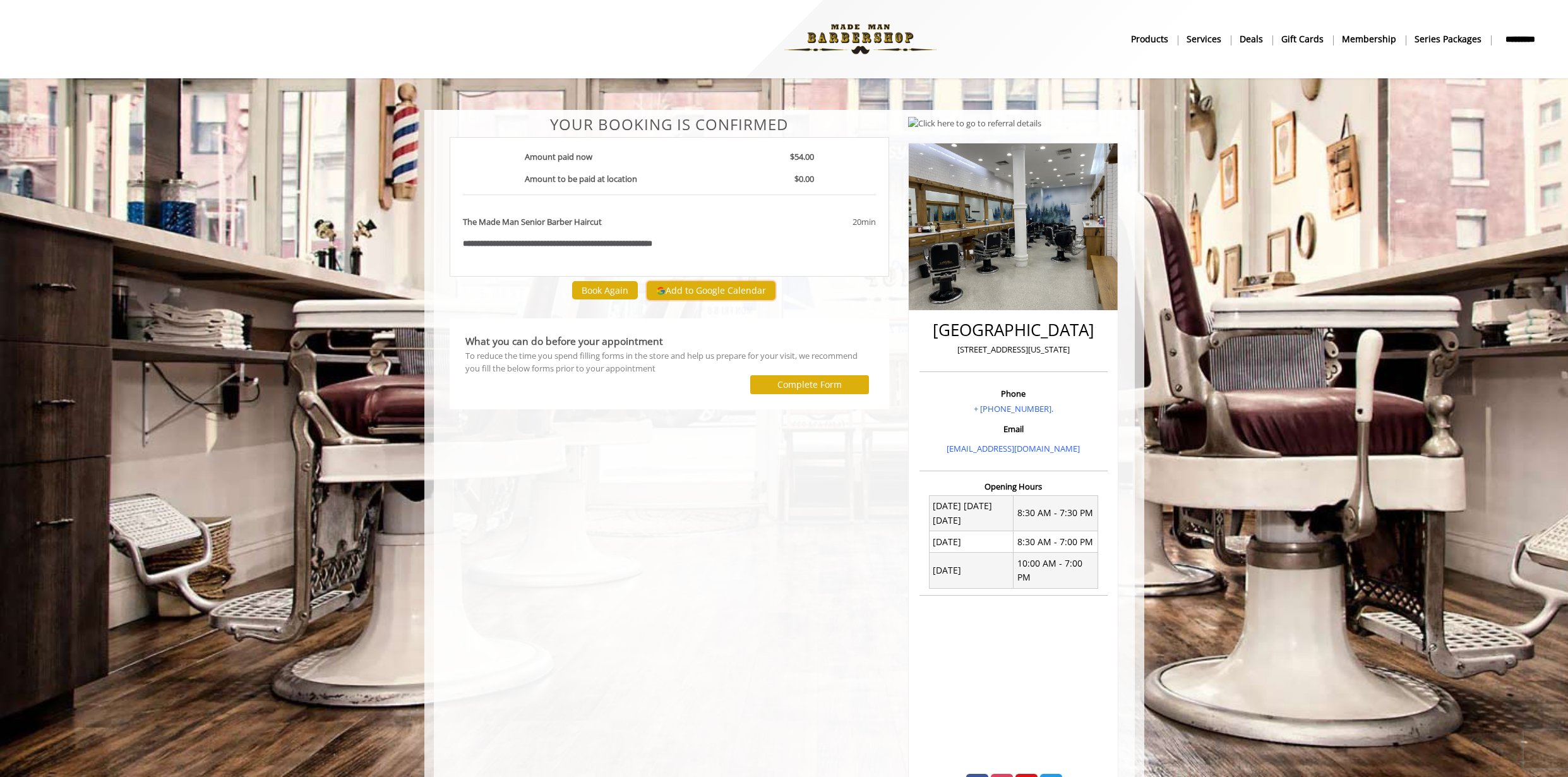
click at [694, 291] on button "Add to Google Calendar" at bounding box center [711, 290] width 129 height 19
